Goal: Find specific page/section: Find specific page/section

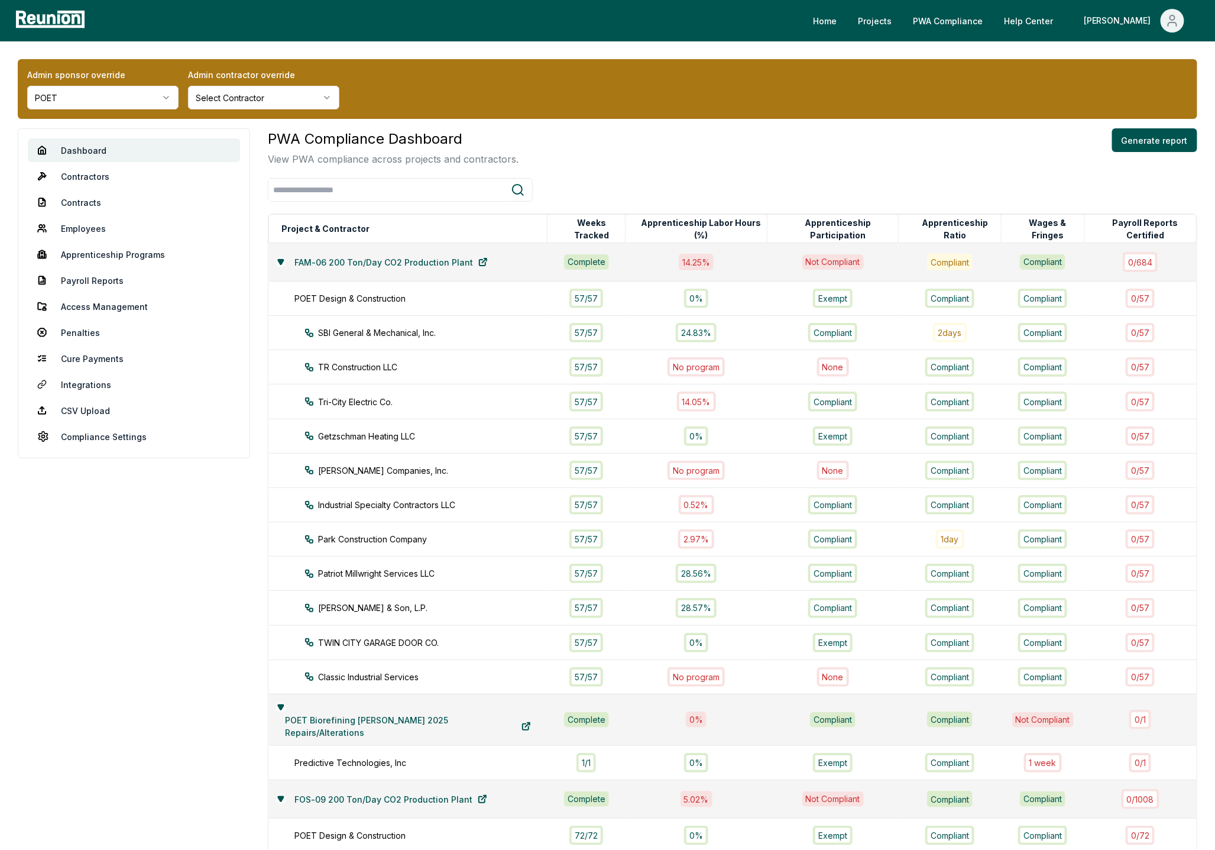
click at [141, 99] on html "Please visit us on your desktop We're working on making our marketplace mobile-…" at bounding box center [607, 706] width 1215 height 1412
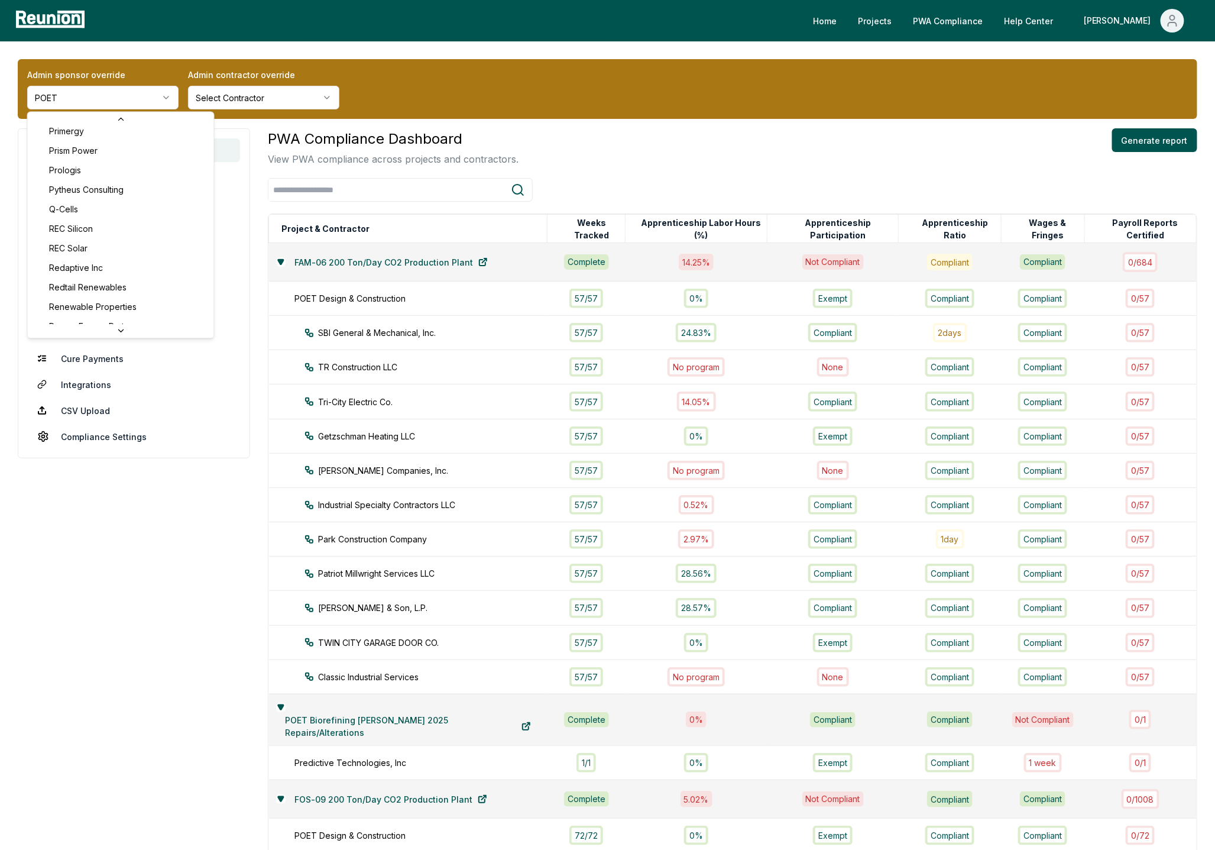
scroll to position [3812, 0]
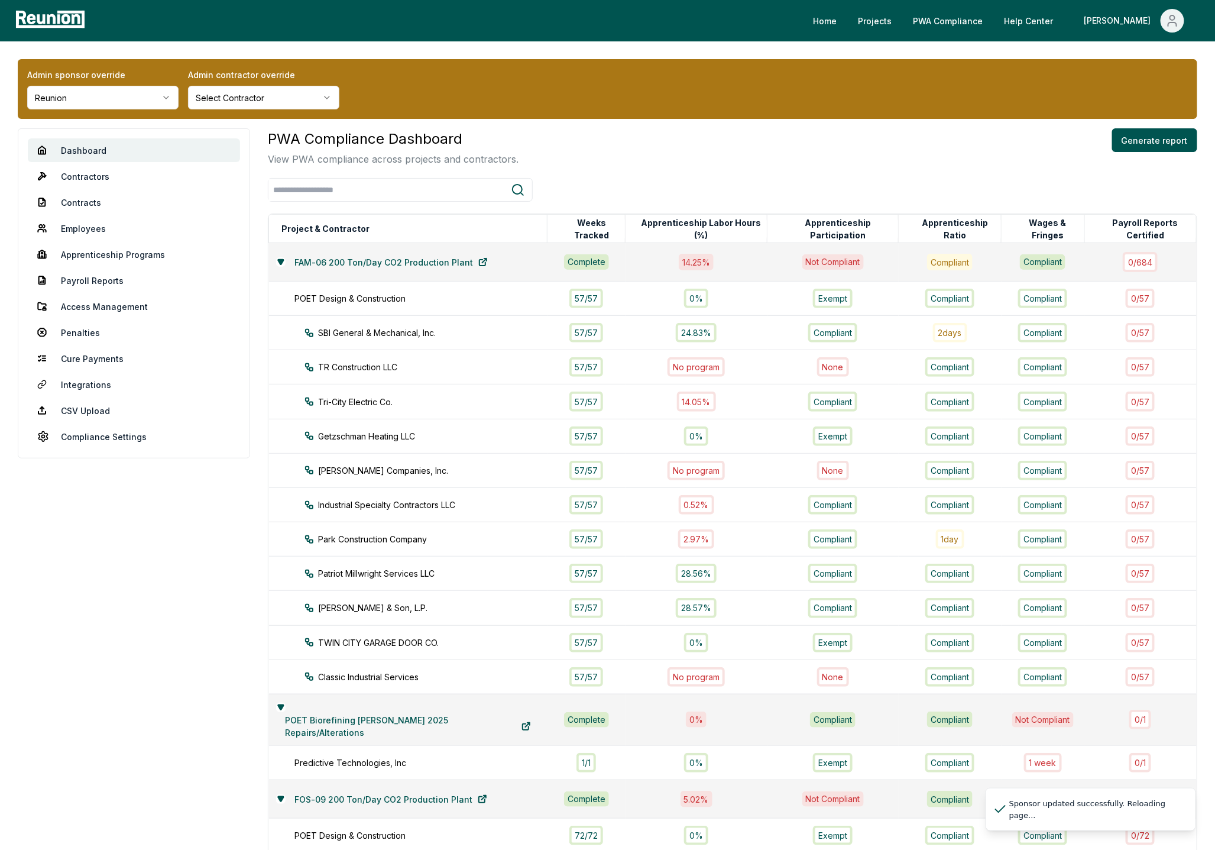
click at [534, 156] on div "PWA Compliance Dashboard View PWA compliance across projects and contractors. G…" at bounding box center [733, 147] width 930 height 38
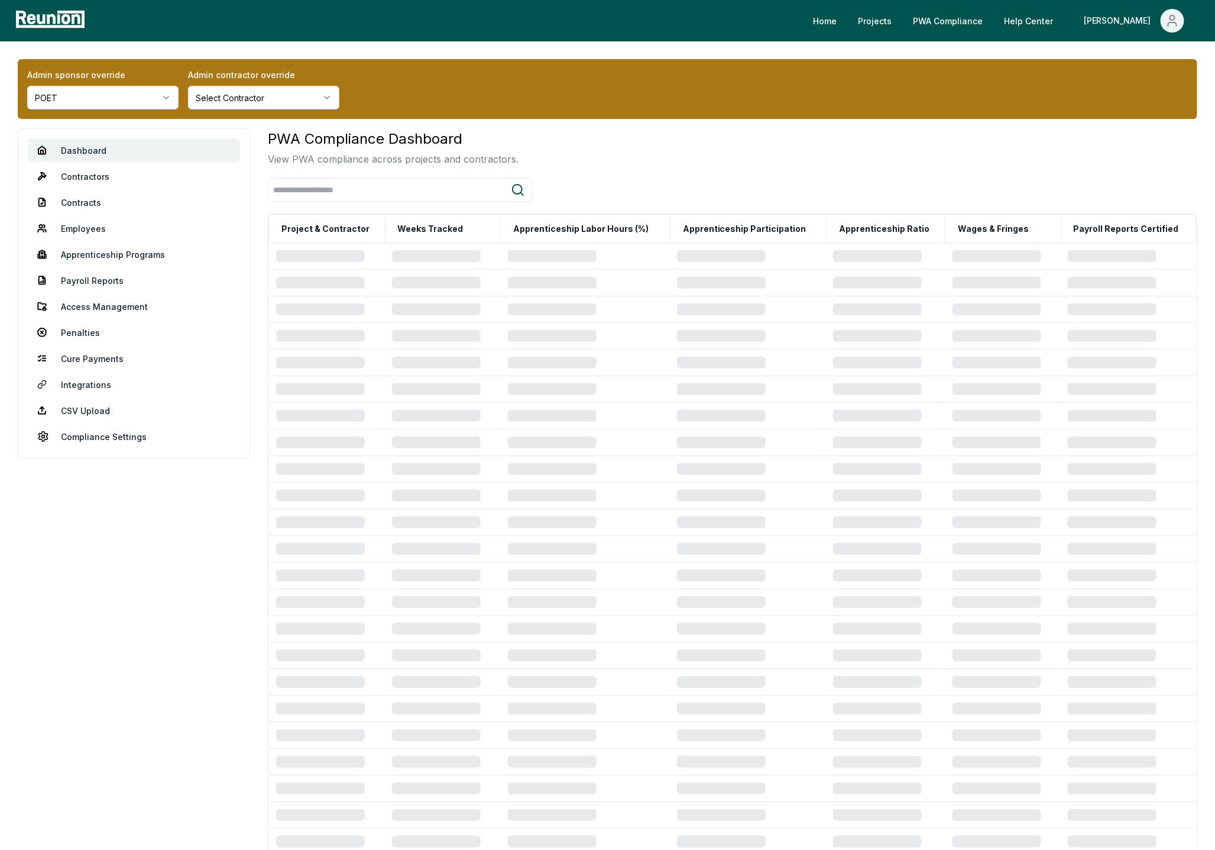
click at [593, 148] on div "PWA Compliance Dashboard View PWA compliance across projects and contractors." at bounding box center [733, 147] width 930 height 38
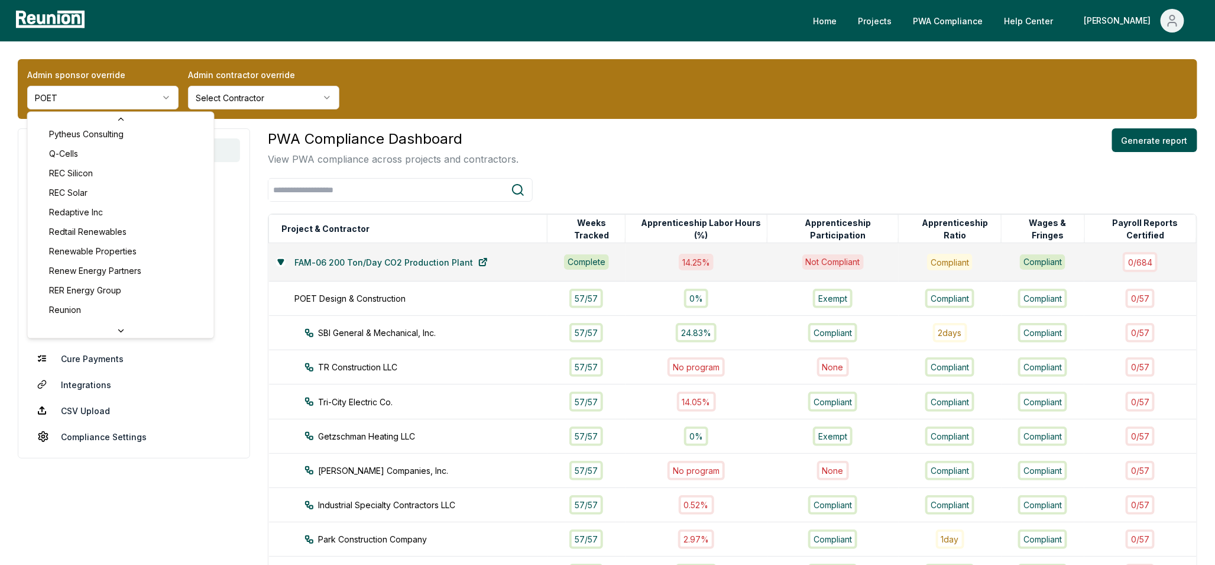
scroll to position [3768, 0]
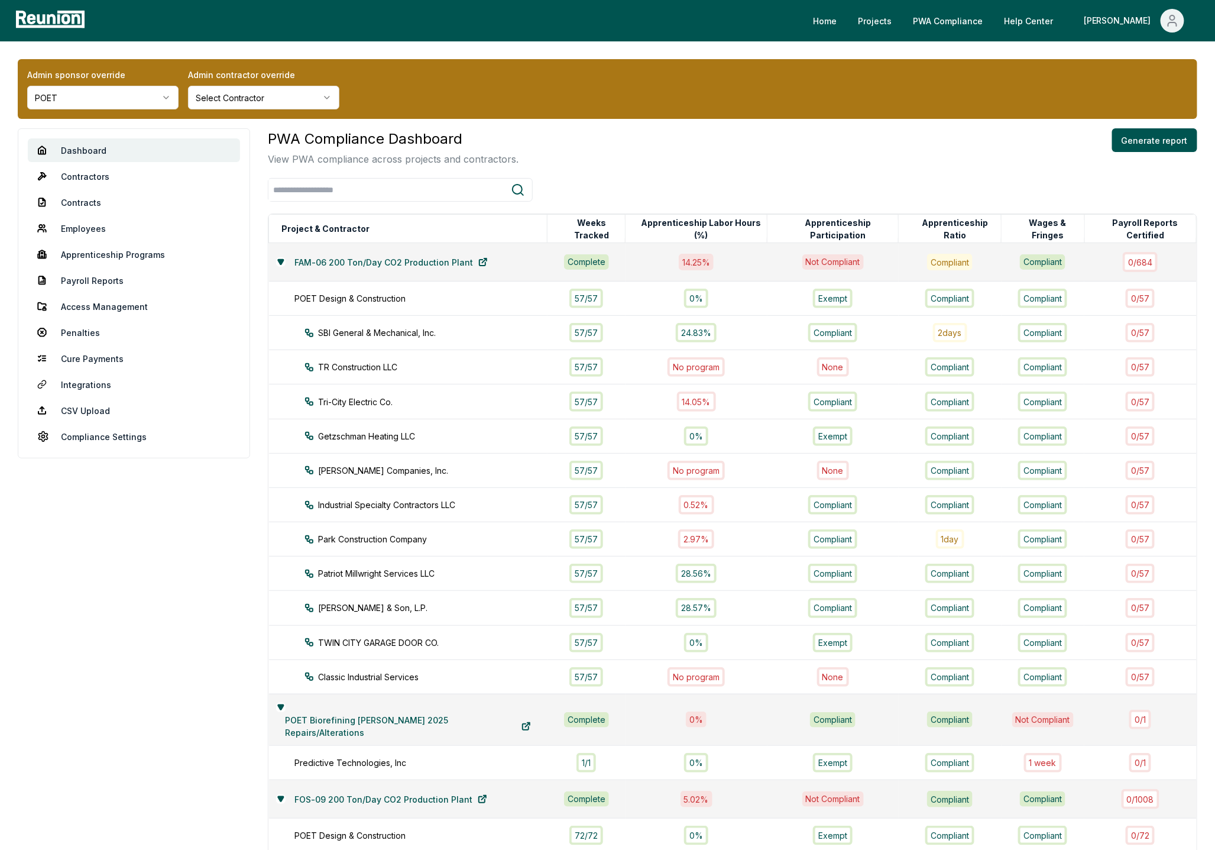
click at [906, 156] on div "PWA Compliance Dashboard View PWA compliance across projects and contractors. G…" at bounding box center [733, 147] width 930 height 38
